Goal: Information Seeking & Learning: Find specific fact

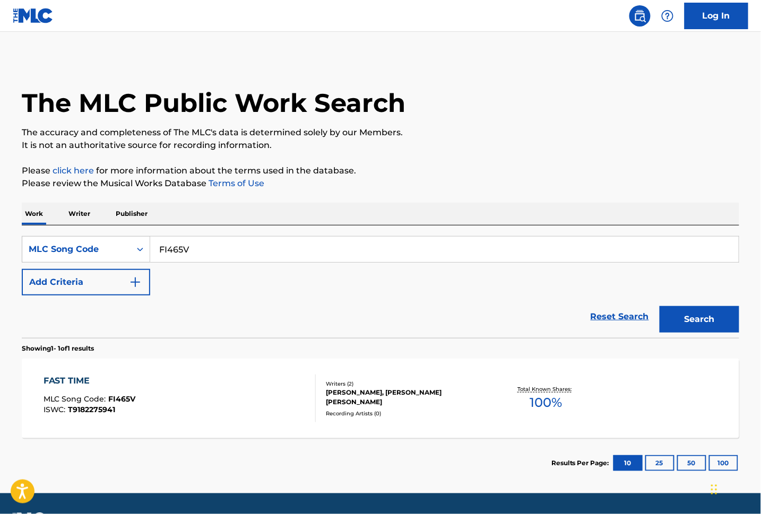
click at [91, 236] on div "SearchWithCriteriac63710a1-f7a6-410b-bf82-ccb6b04df69f MLC Song Code FI465V Add…" at bounding box center [380, 281] width 717 height 112
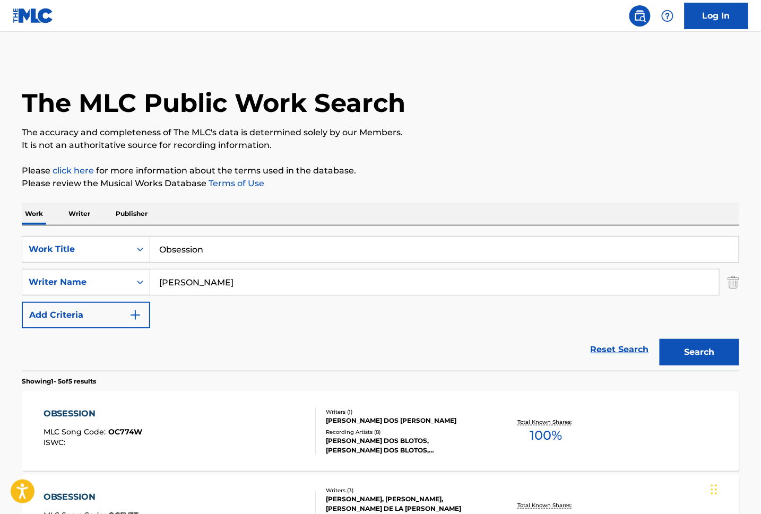
drag, startPoint x: 164, startPoint y: 231, endPoint x: 115, endPoint y: 224, distance: 49.4
click at [117, 227] on div "SearchWithCriteriaca415586-d0bd-4785-b46c-e2cf8cb5c622 Work Title Obsession Sea…" at bounding box center [380, 297] width 717 height 145
paste input "Something Big"
type input "Something Big"
drag, startPoint x: 202, startPoint y: 282, endPoint x: 90, endPoint y: 273, distance: 112.3
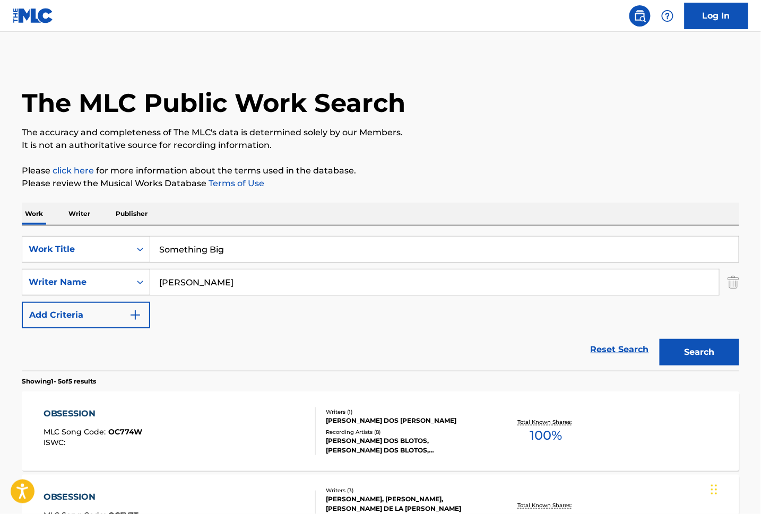
click at [90, 274] on div "SearchWithCriteria34ff863d-e3b1-47f7-928c-dc507d10e8a5 Writer Name [PERSON_NAME]" at bounding box center [380, 282] width 717 height 27
type input "Waybill"
click at [659, 339] on button "Search" at bounding box center [699, 352] width 80 height 27
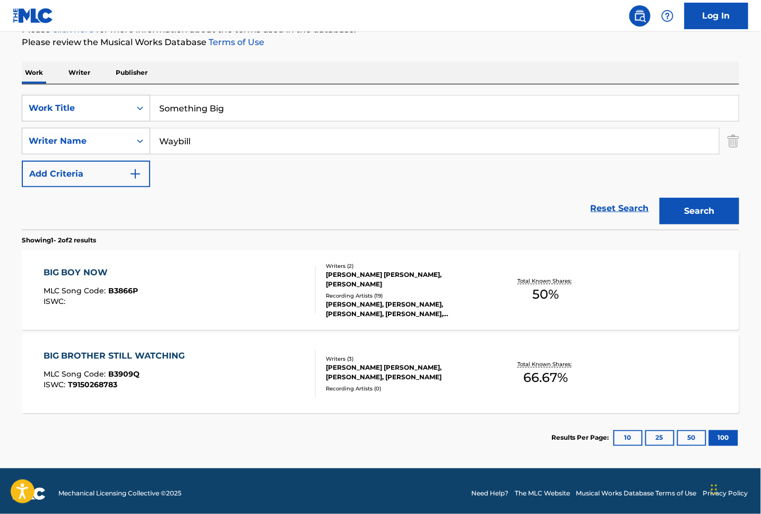
scroll to position [146, 0]
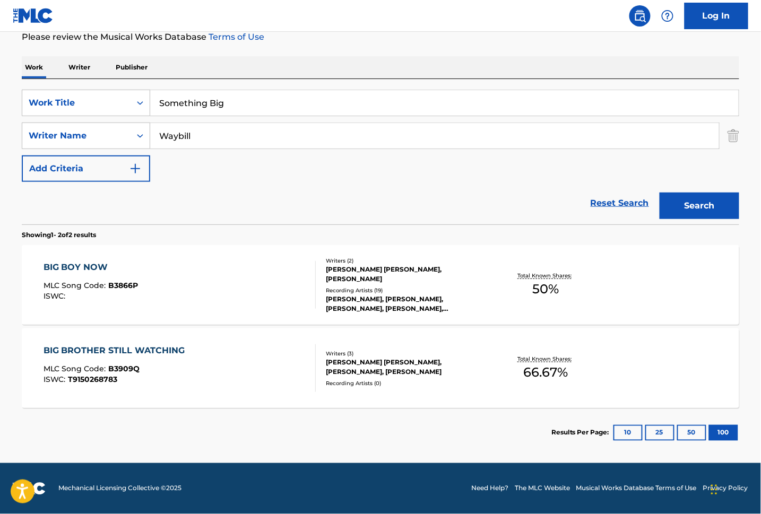
click at [685, 204] on button "Search" at bounding box center [699, 206] width 80 height 27
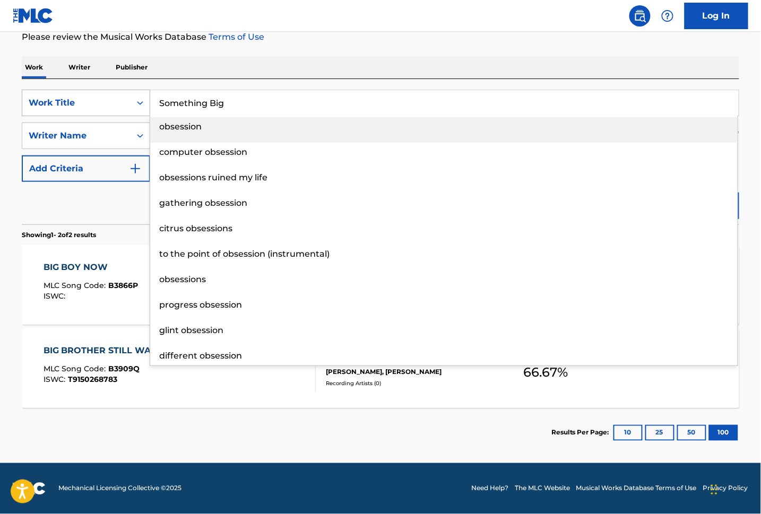
drag, startPoint x: 245, startPoint y: 101, endPoint x: 60, endPoint y: 96, distance: 184.7
click at [60, 96] on div "SearchWithCriteriaca415586-d0bd-4785-b46c-e2cf8cb5c622 Work Title Something Big…" at bounding box center [380, 103] width 717 height 27
paste input "I’m Falling Fast"
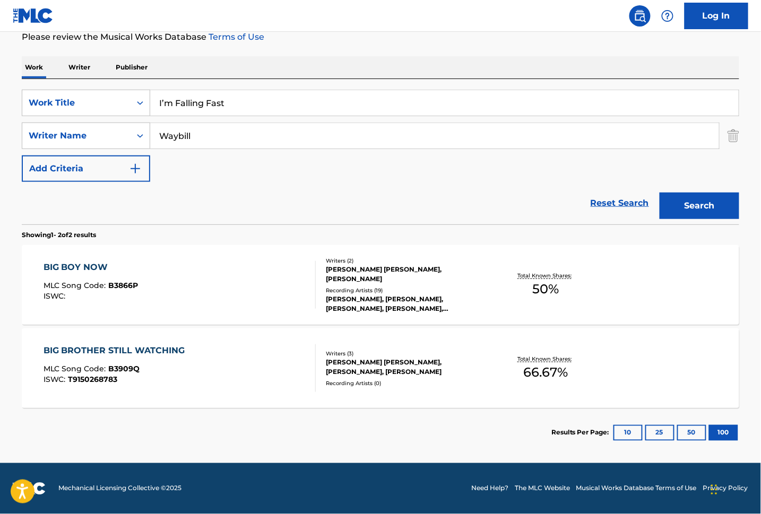
type input "I’m Falling Fast"
click at [724, 212] on button "Search" at bounding box center [699, 206] width 80 height 27
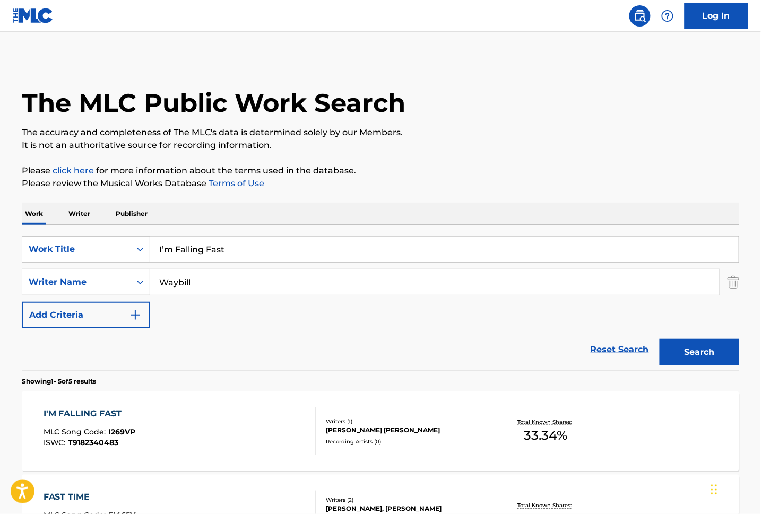
click at [228, 416] on div "I'M FALLING FAST MLC Song Code : I269VP ISWC : T9182340483" at bounding box center [180, 431] width 273 height 48
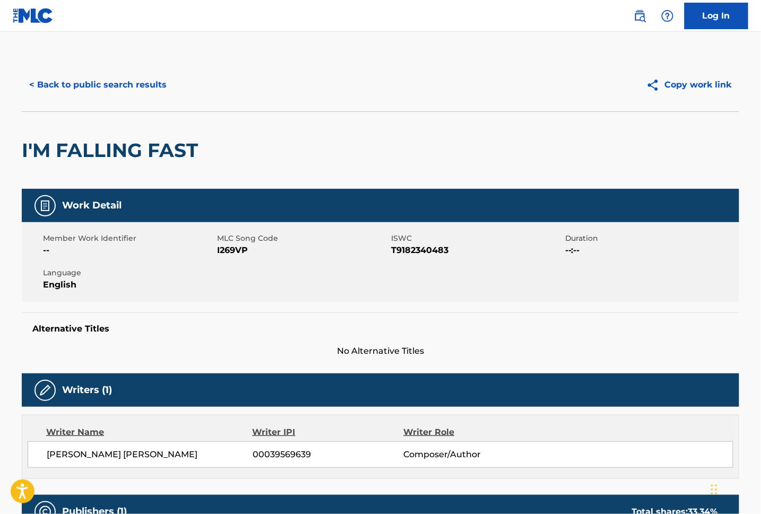
click at [126, 88] on button "< Back to public search results" at bounding box center [98, 85] width 152 height 27
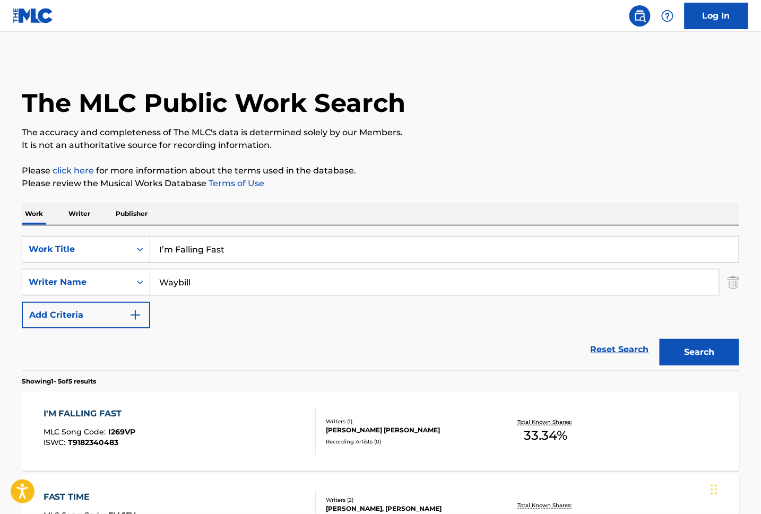
drag, startPoint x: 247, startPoint y: 253, endPoint x: 127, endPoint y: 258, distance: 120.0
paste input "Fast Time"
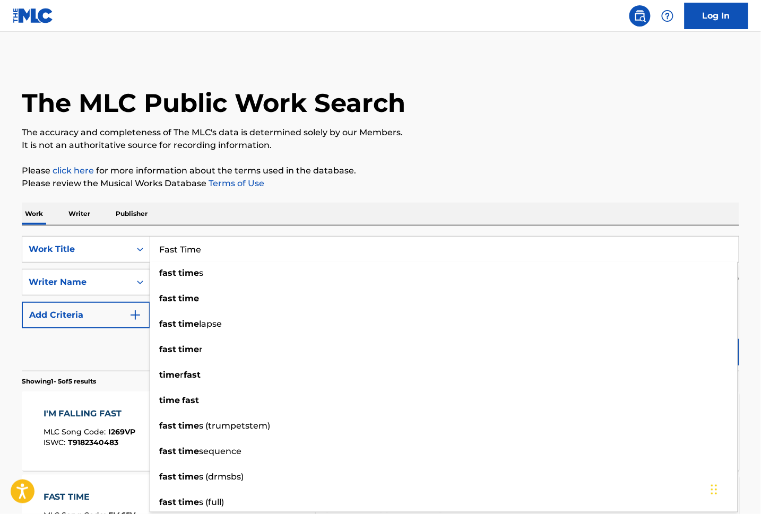
type input "Fast Time"
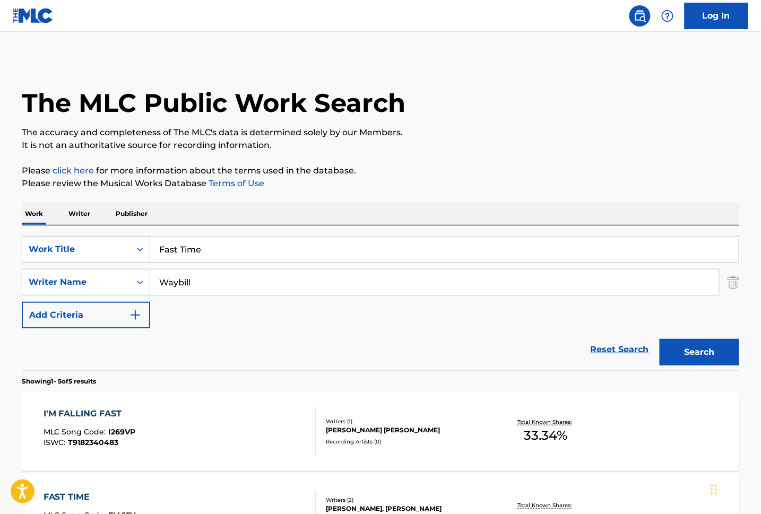
click at [749, 351] on div "The MLC Public Work Search The accuracy and completeness of The MLC's data is d…" at bounding box center [380, 456] width 743 height 796
click at [722, 357] on button "Search" at bounding box center [699, 352] width 80 height 27
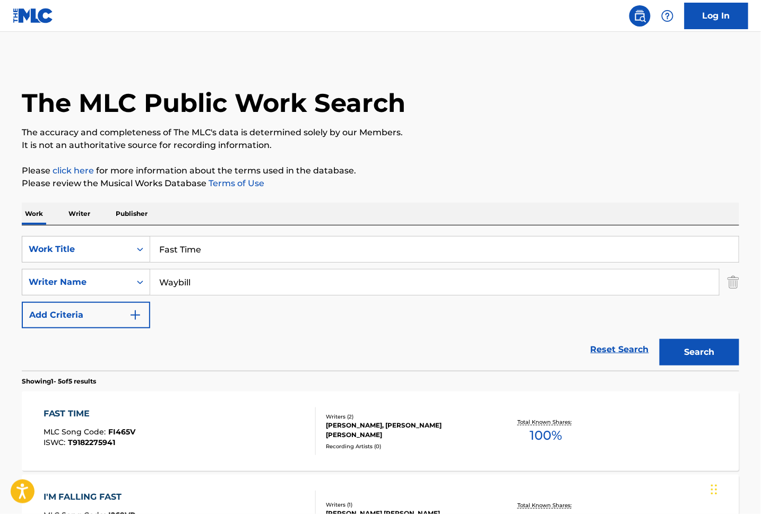
scroll to position [141, 0]
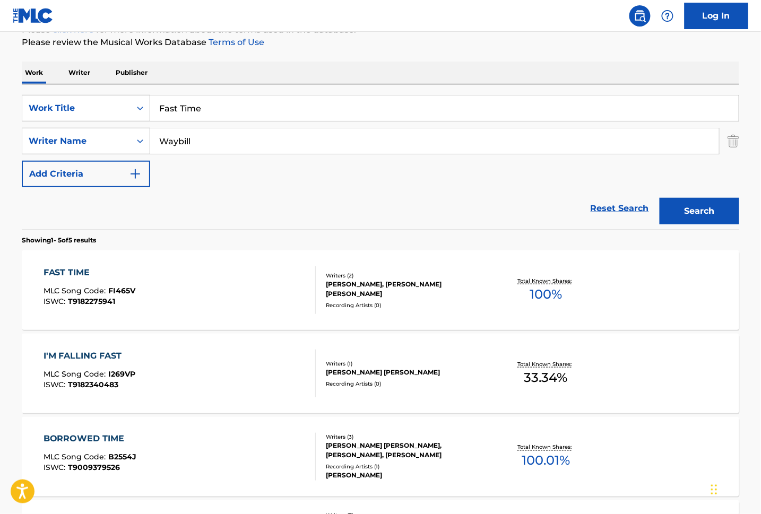
click at [129, 274] on div "FAST TIME" at bounding box center [90, 272] width 92 height 13
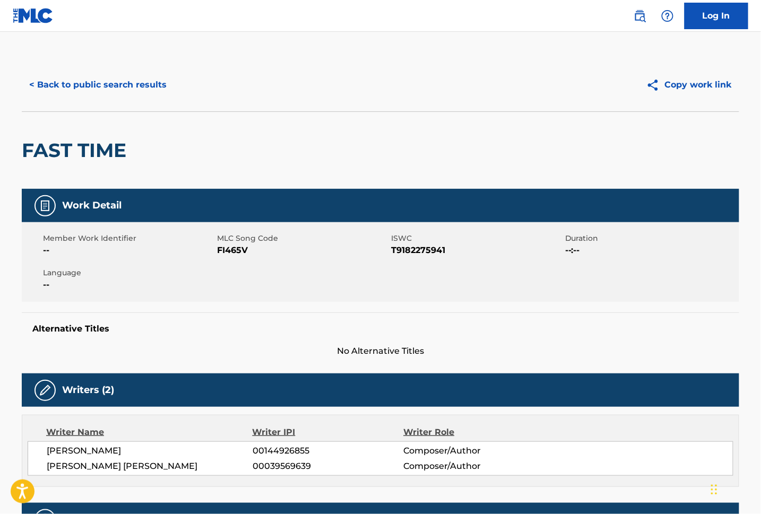
click at [106, 84] on button "< Back to public search results" at bounding box center [98, 85] width 152 height 27
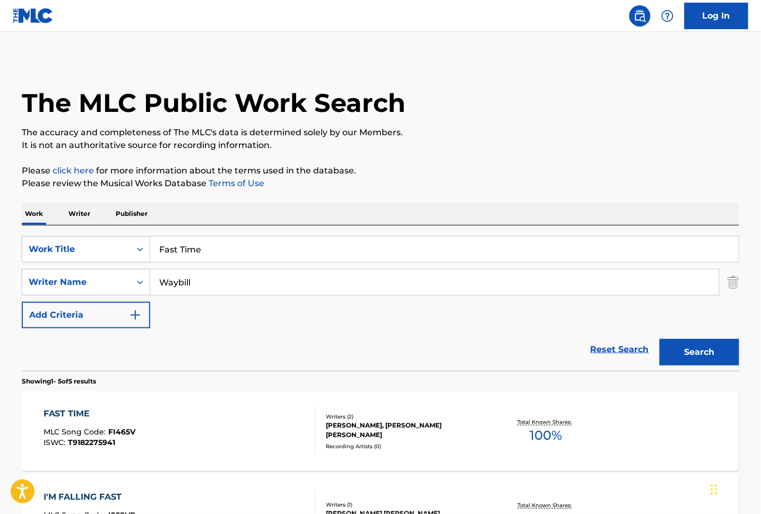
scroll to position [141, 0]
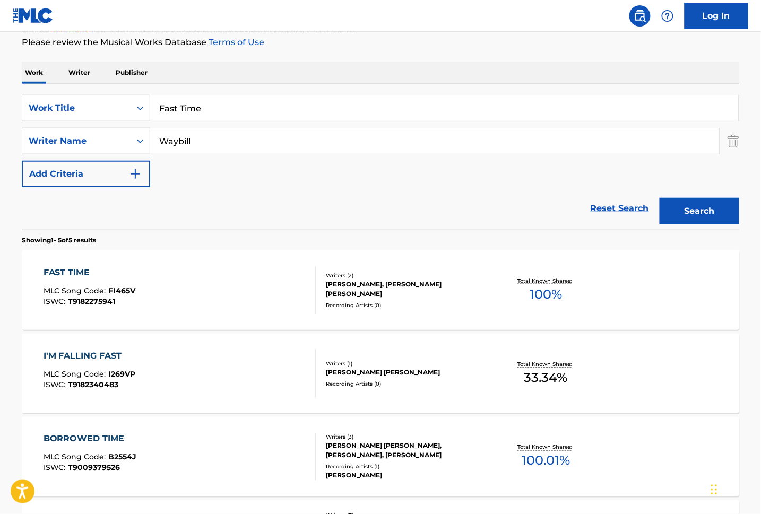
drag, startPoint x: 211, startPoint y: 111, endPoint x: 91, endPoint y: 86, distance: 122.0
click at [91, 86] on div "SearchWithCriteriaca415586-d0bd-4785-b46c-e2cf8cb5c622 Work Title Fast Time Sea…" at bounding box center [380, 156] width 717 height 145
paste input "Rolling Ston"
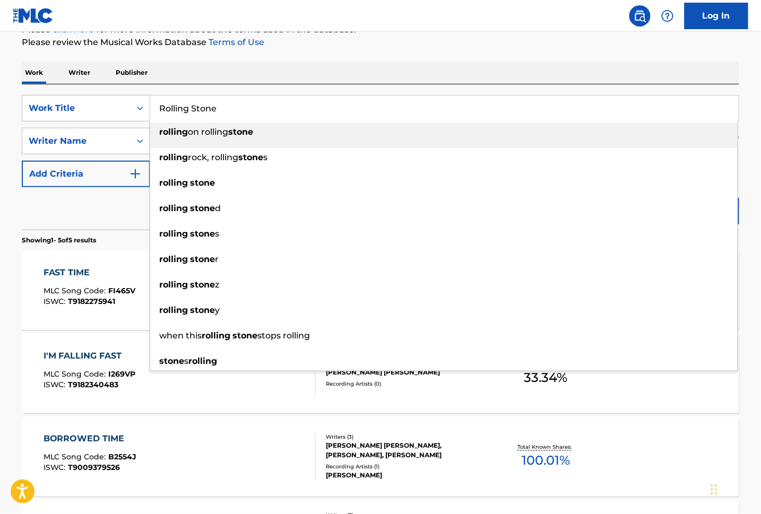
type input "Rolling Stone"
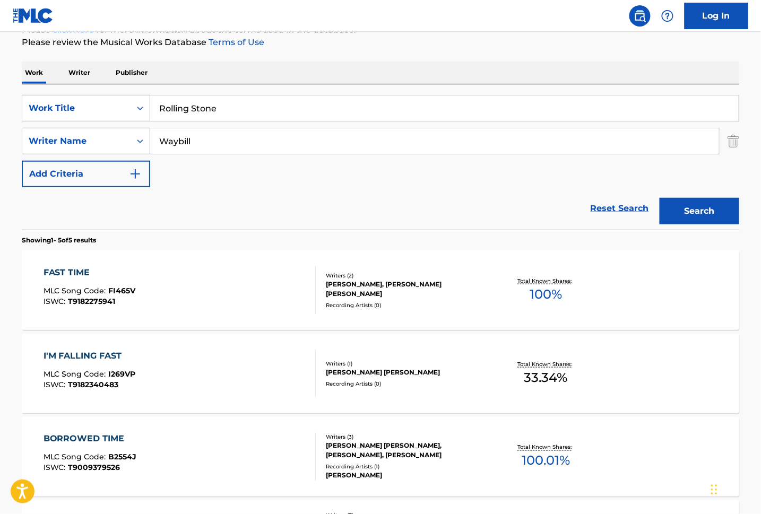
drag, startPoint x: 199, startPoint y: 136, endPoint x: 98, endPoint y: 130, distance: 101.5
click at [75, 119] on div "SearchWithCriteriaca415586-d0bd-4785-b46c-e2cf8cb5c622 Work Title Rolling Stone…" at bounding box center [380, 141] width 717 height 92
paste input "Farmer"
type input "Farmer"
click at [711, 207] on button "Search" at bounding box center [699, 211] width 80 height 27
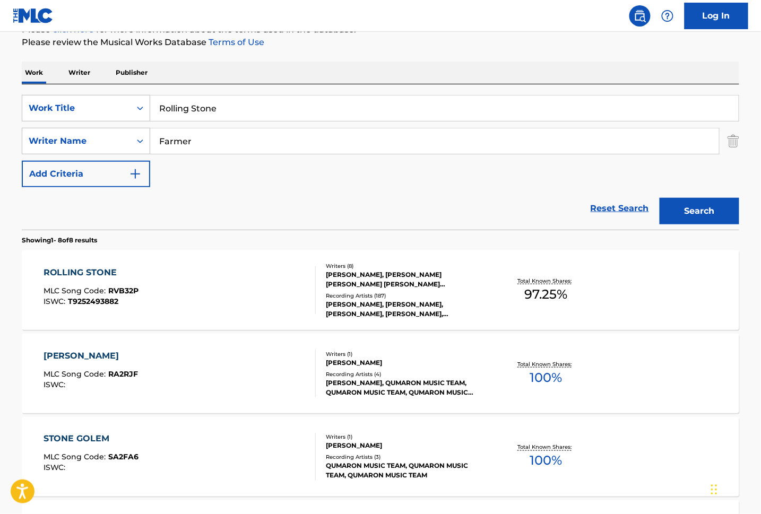
click at [247, 283] on div "ROLLING STONE MLC Song Code : RVB32P ISWC : T9252493882" at bounding box center [180, 290] width 273 height 48
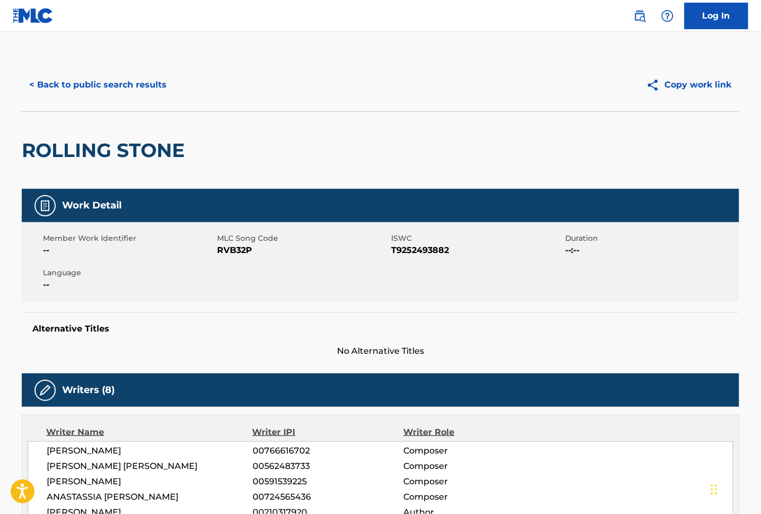
click at [124, 79] on button "< Back to public search results" at bounding box center [98, 85] width 152 height 27
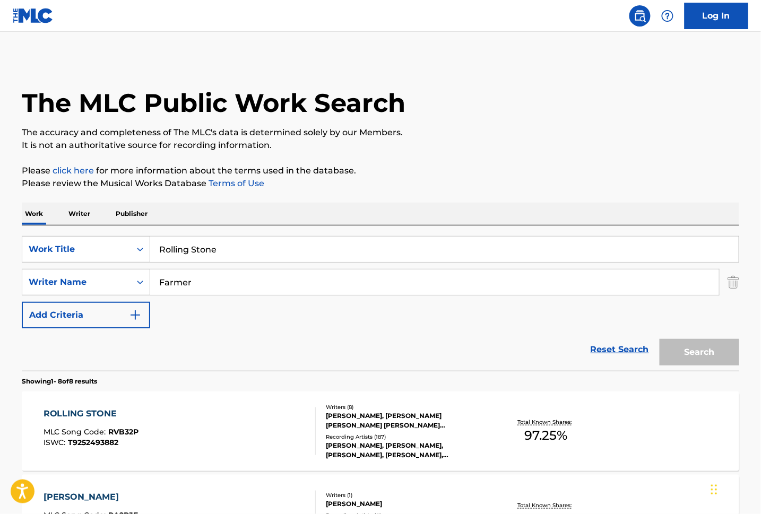
scroll to position [141, 0]
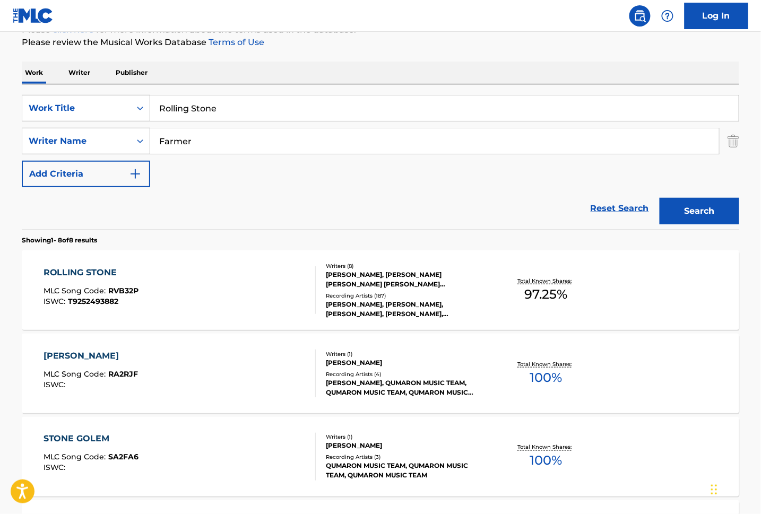
drag, startPoint x: 119, startPoint y: 105, endPoint x: 105, endPoint y: 92, distance: 18.8
click at [104, 100] on div "SearchWithCriteriaca415586-d0bd-4785-b46c-e2cf8cb5c622 Work Title Rolling Stone" at bounding box center [380, 108] width 717 height 27
paste input "Atomic [PERSON_NAME]"
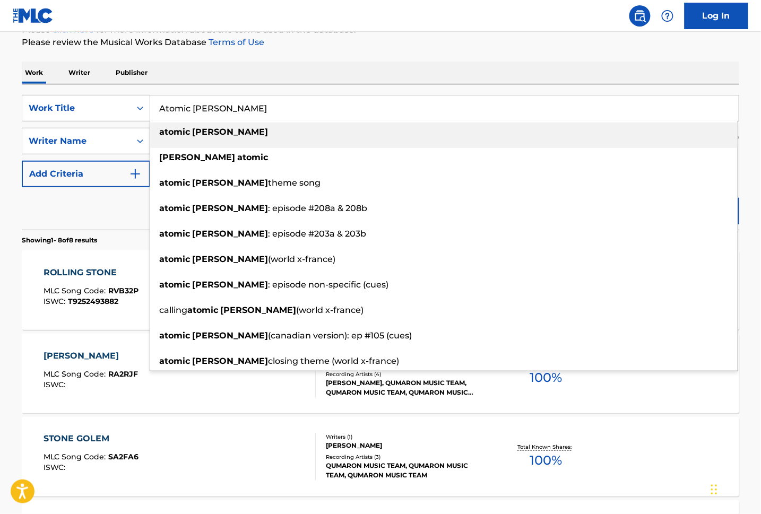
type input "Atomic [PERSON_NAME]"
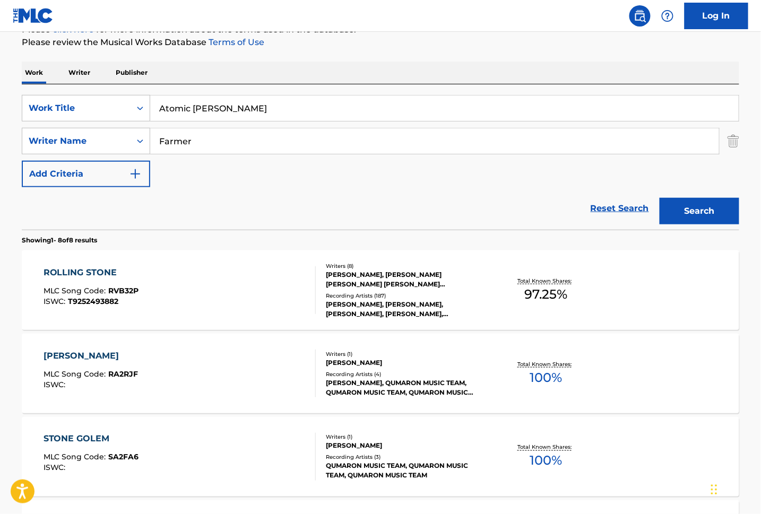
drag, startPoint x: 253, startPoint y: 142, endPoint x: 86, endPoint y: 124, distance: 167.6
click at [86, 124] on div "SearchWithCriteriaca415586-d0bd-4785-b46c-e2cf8cb5c622 Work Title Atomic [PERSO…" at bounding box center [380, 141] width 717 height 92
paste input "[PERSON_NAME]"
type input "[PERSON_NAME]"
click at [659, 198] on button "Search" at bounding box center [699, 211] width 80 height 27
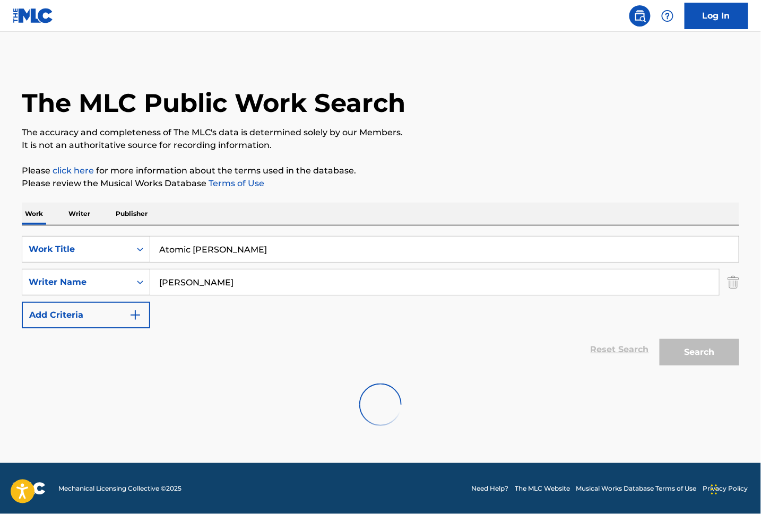
scroll to position [0, 0]
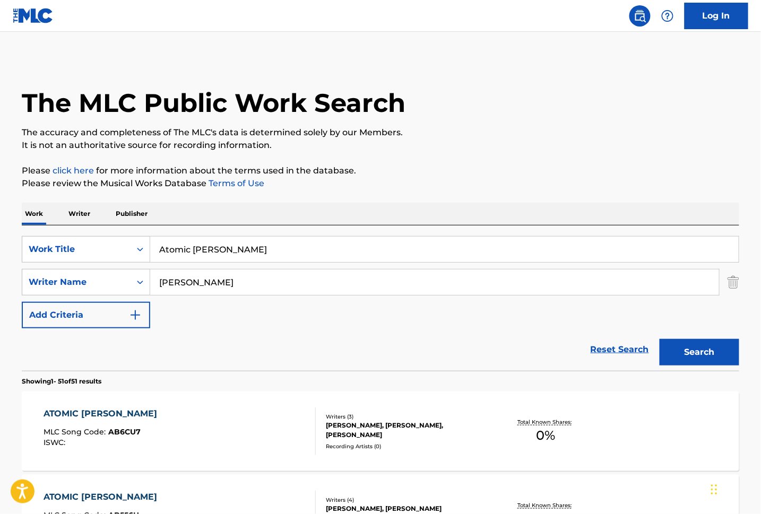
click at [202, 436] on div "ATOMIC [PERSON_NAME] MLC Song Code : AB6CU7 ISWC :" at bounding box center [180, 431] width 273 height 48
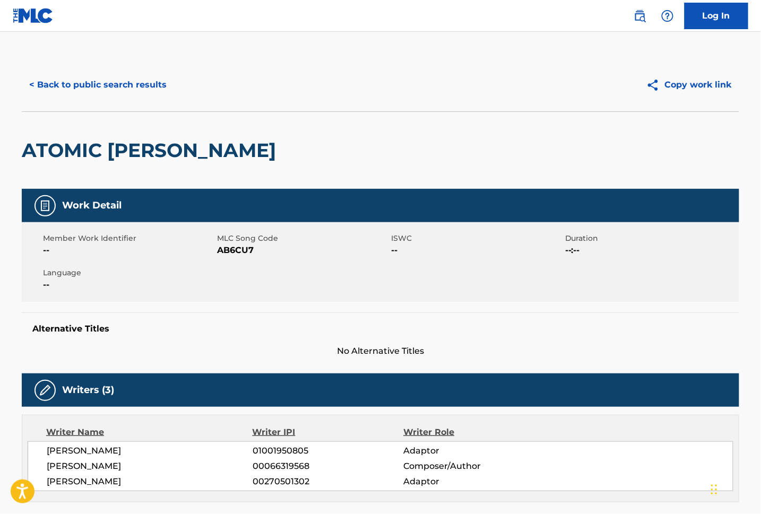
click at [121, 81] on button "< Back to public search results" at bounding box center [98, 85] width 152 height 27
